Goal: Check status: Check status

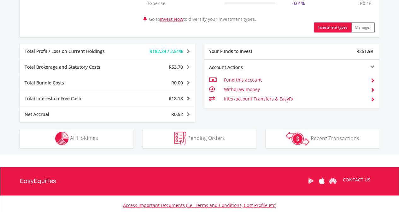
scroll to position [315, 0]
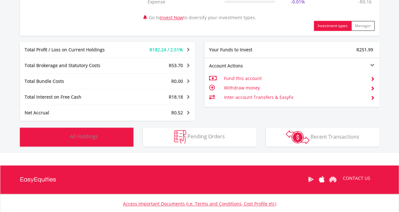
click at [91, 138] on span "All Holdings" at bounding box center [84, 136] width 28 height 7
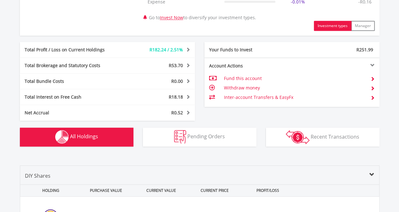
scroll to position [480, 0]
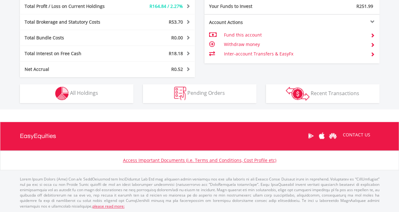
scroll to position [61, 120]
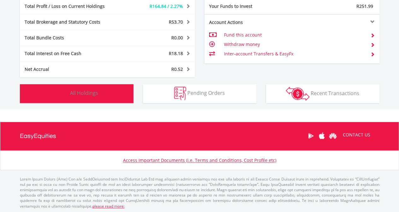
click at [98, 88] on button "Holdings All Holdings" at bounding box center [77, 93] width 114 height 19
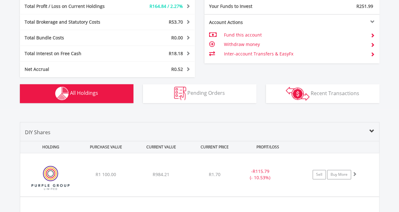
scroll to position [480, 0]
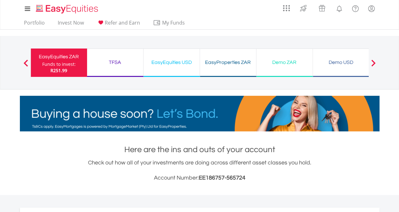
scroll to position [61, 120]
